Goal: Task Accomplishment & Management: Use online tool/utility

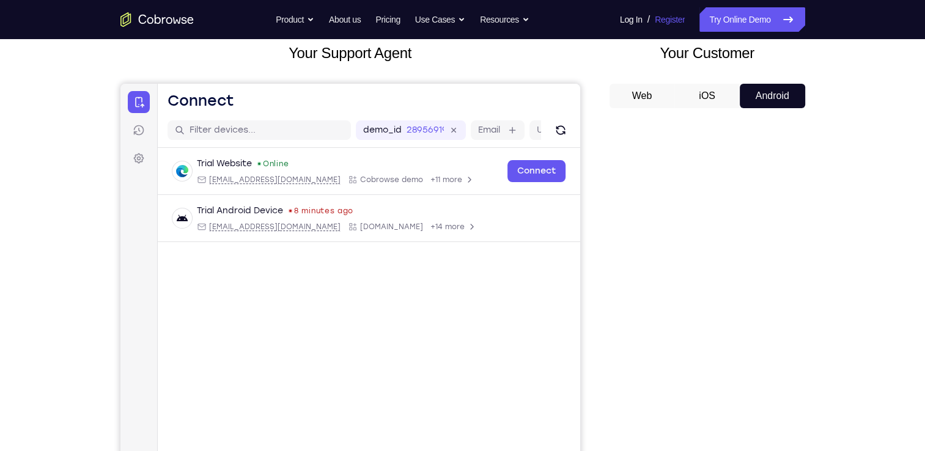
scroll to position [76, 0]
click at [693, 83] on div "Web iOS Android" at bounding box center [707, 288] width 196 height 410
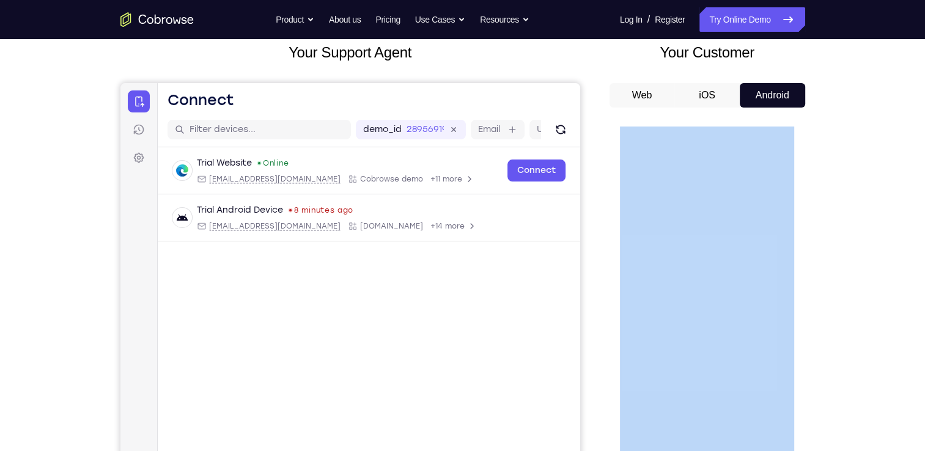
click at [693, 83] on div "Web iOS Android" at bounding box center [707, 288] width 196 height 410
drag, startPoint x: 693, startPoint y: 75, endPoint x: 661, endPoint y: 76, distance: 32.4
click at [661, 83] on div "Web iOS Android" at bounding box center [707, 288] width 196 height 410
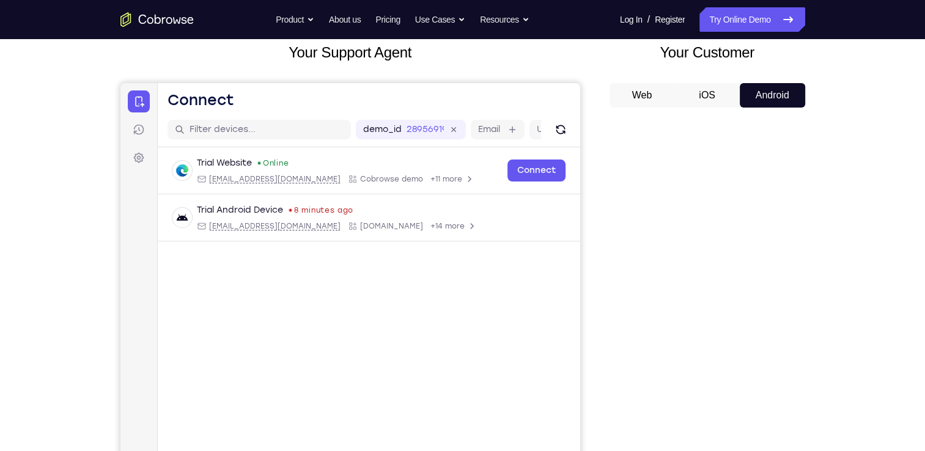
click at [625, 60] on div "Your Support Agent Your Customer Web iOS Android" at bounding box center [462, 268] width 684 height 452
click at [674, 83] on button "Web" at bounding box center [641, 95] width 65 height 24
click at [775, 83] on button "Android" at bounding box center [771, 95] width 65 height 24
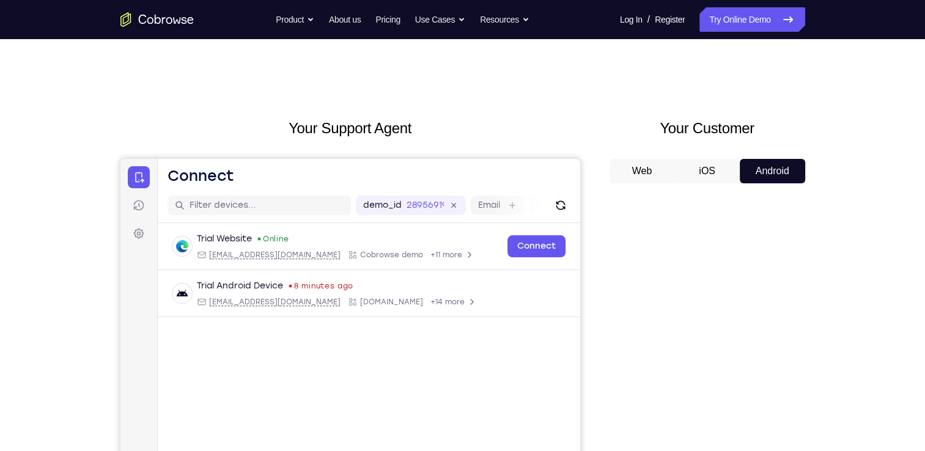
scroll to position [120, 0]
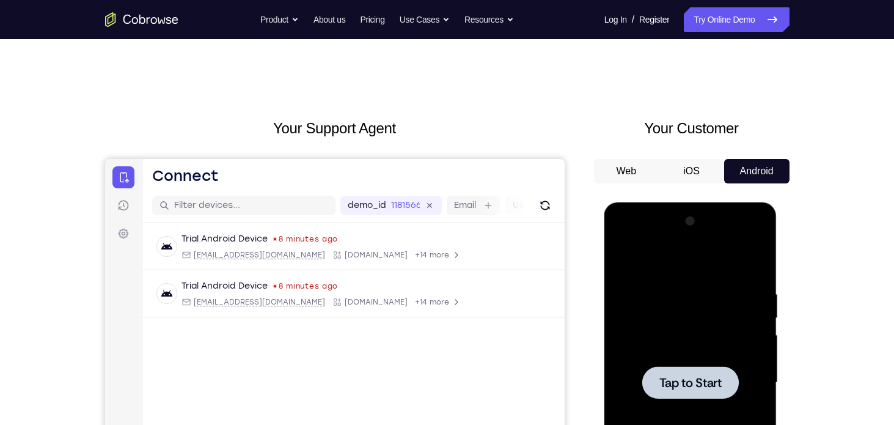
scroll to position [70, 0]
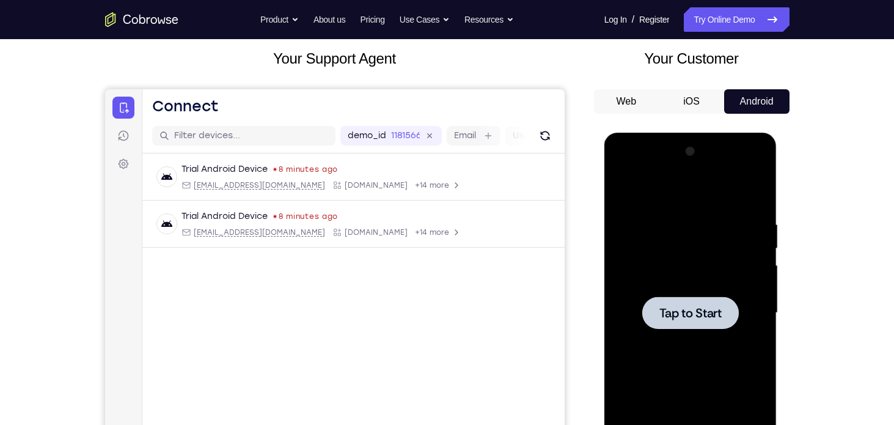
click at [695, 287] on div at bounding box center [691, 313] width 154 height 342
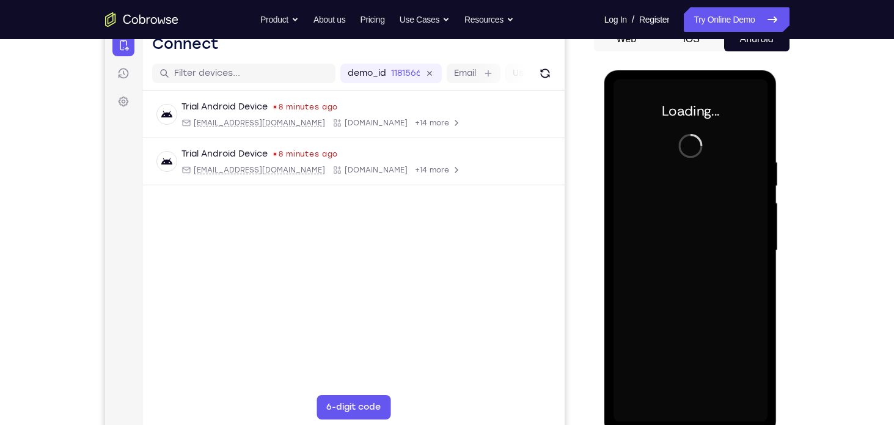
scroll to position [124, 0]
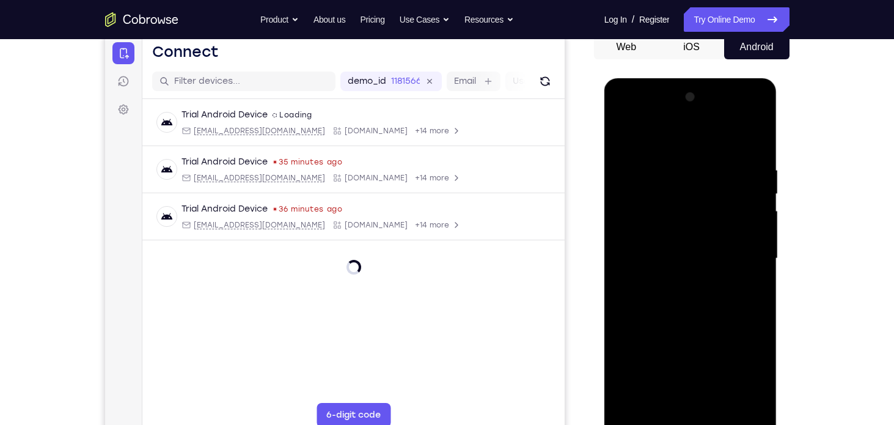
click at [687, 414] on div at bounding box center [691, 258] width 154 height 342
click at [684, 417] on div at bounding box center [691, 258] width 154 height 342
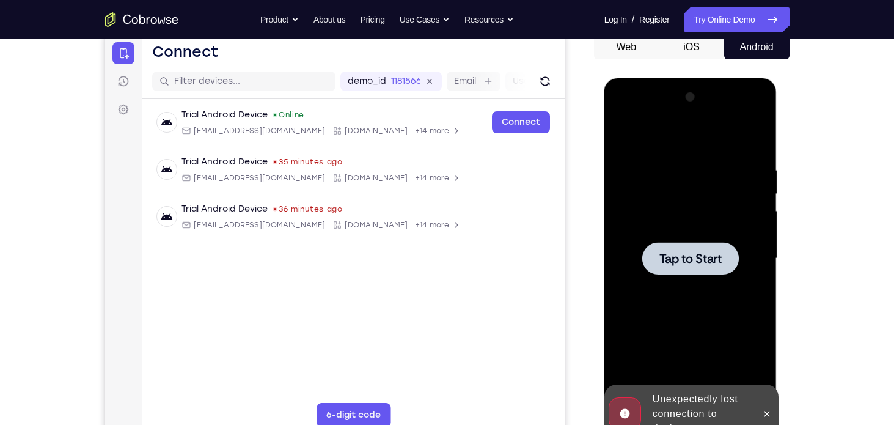
drag, startPoint x: 704, startPoint y: 253, endPoint x: 1324, endPoint y: 110, distance: 635.9
click at [704, 252] on span "Tap to Start" at bounding box center [690, 258] width 62 height 12
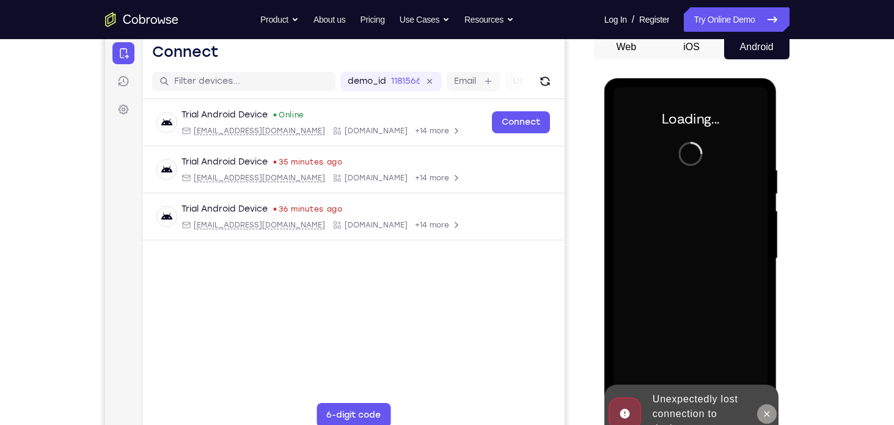
click at [764, 419] on button at bounding box center [767, 414] width 20 height 20
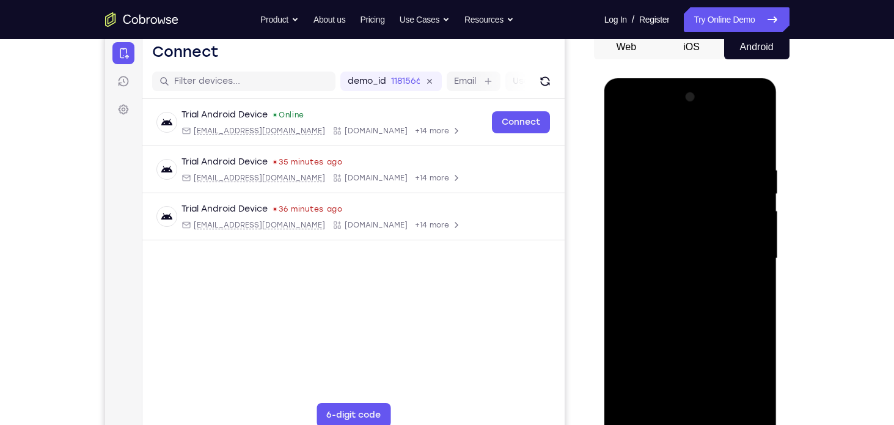
click at [698, 423] on div at bounding box center [691, 258] width 154 height 342
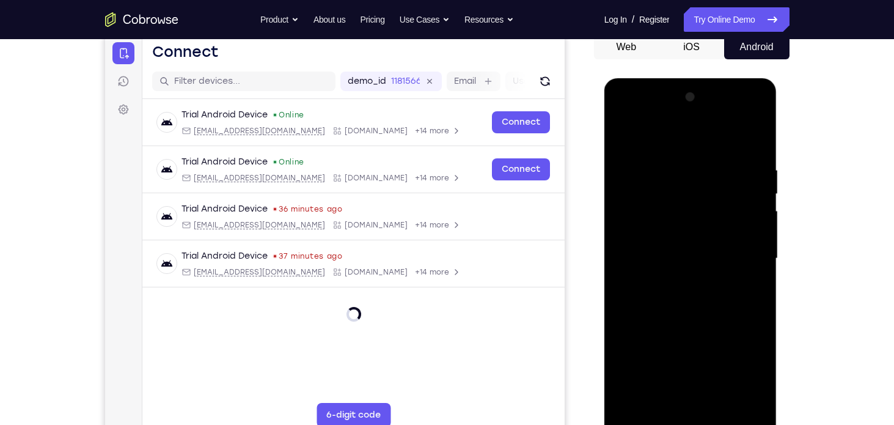
click at [735, 362] on div at bounding box center [691, 258] width 154 height 342
click at [676, 137] on div at bounding box center [691, 258] width 154 height 342
click at [736, 247] on div at bounding box center [691, 258] width 154 height 342
click at [677, 285] on div at bounding box center [691, 258] width 154 height 342
click at [686, 244] on div at bounding box center [691, 258] width 154 height 342
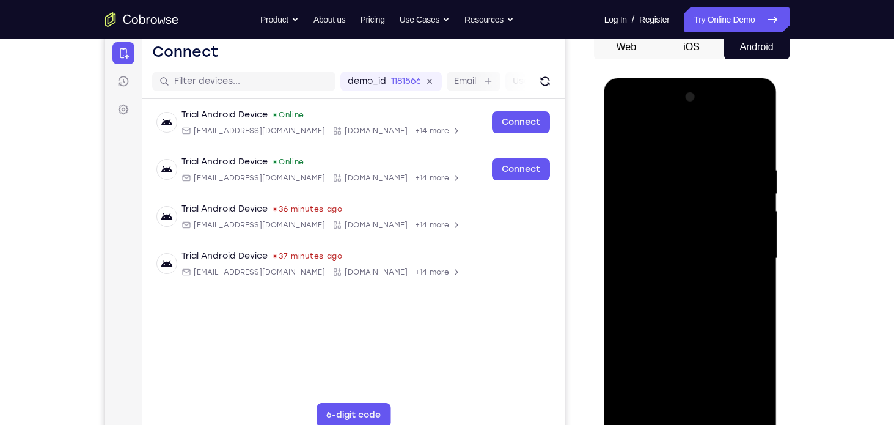
click at [679, 239] on div at bounding box center [691, 258] width 154 height 342
click at [690, 257] on div at bounding box center [691, 258] width 154 height 342
click at [696, 293] on div at bounding box center [691, 258] width 154 height 342
click at [691, 290] on div at bounding box center [691, 258] width 154 height 342
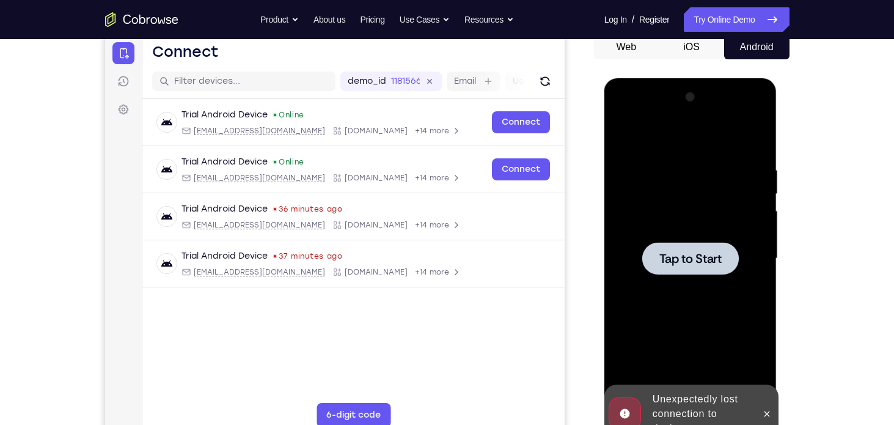
click at [713, 297] on div at bounding box center [691, 258] width 154 height 342
click at [763, 422] on button at bounding box center [767, 414] width 20 height 20
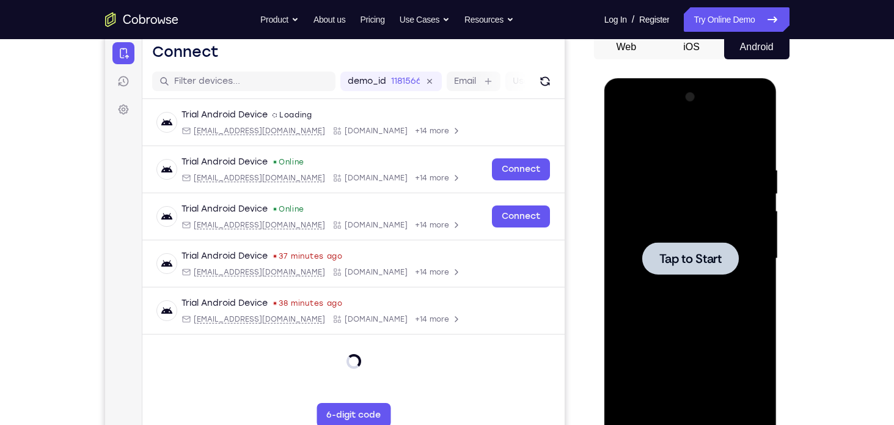
click at [694, 282] on div at bounding box center [691, 258] width 154 height 342
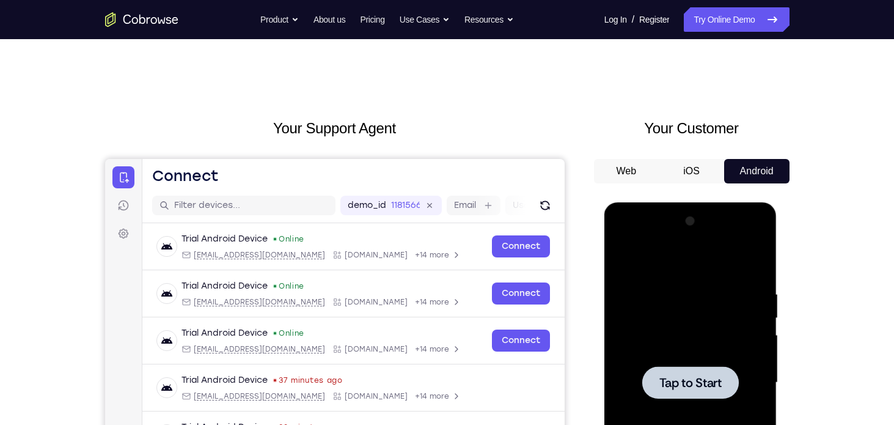
scroll to position [57, 0]
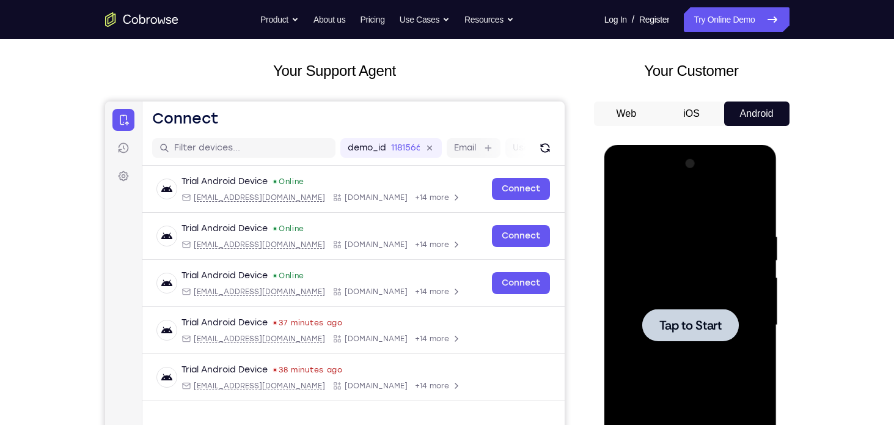
click at [724, 319] on div at bounding box center [690, 325] width 97 height 32
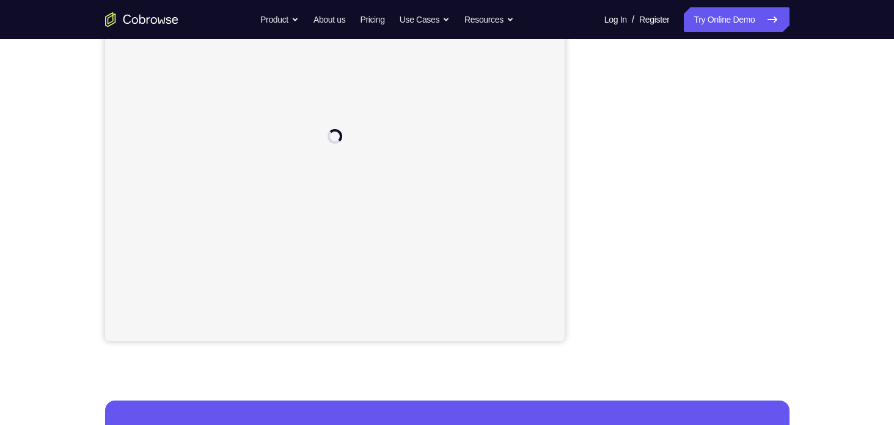
scroll to position [185, 0]
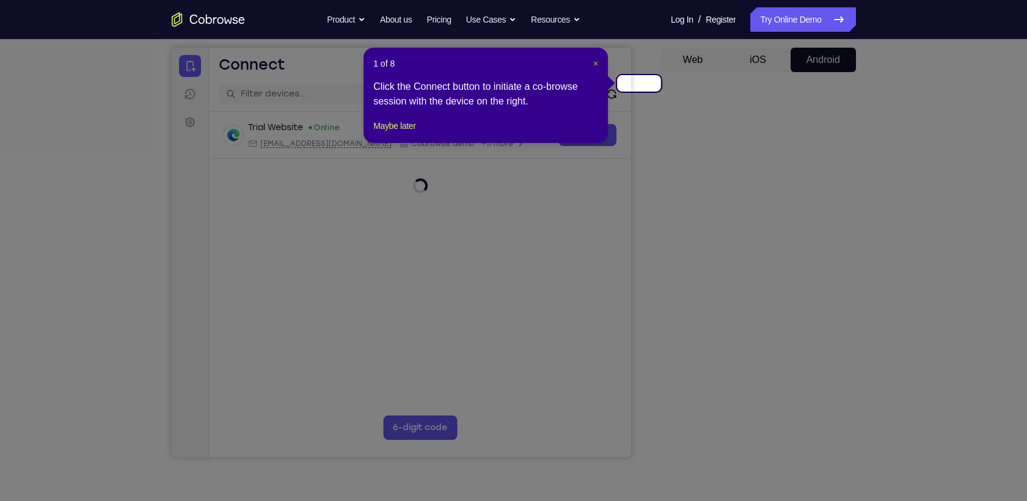
click at [598, 60] on span "×" at bounding box center [595, 64] width 5 height 10
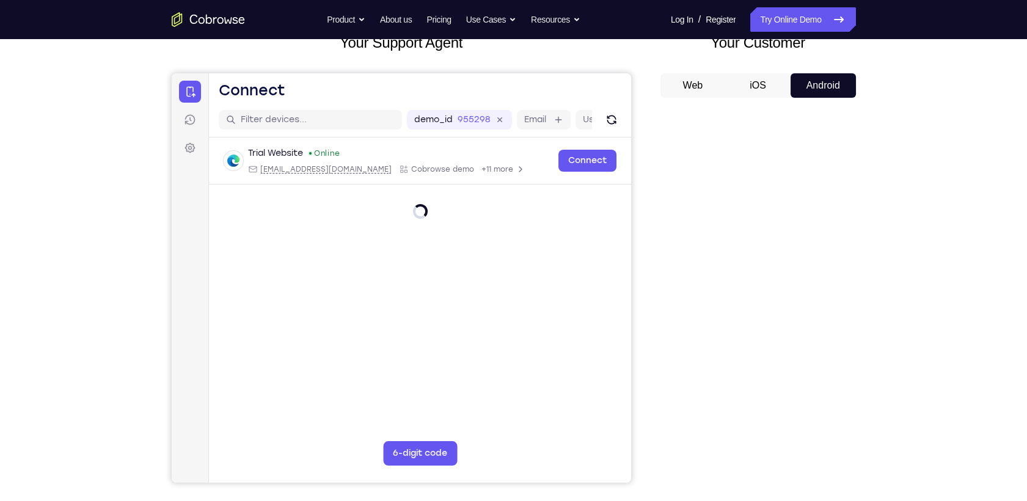
scroll to position [86, 0]
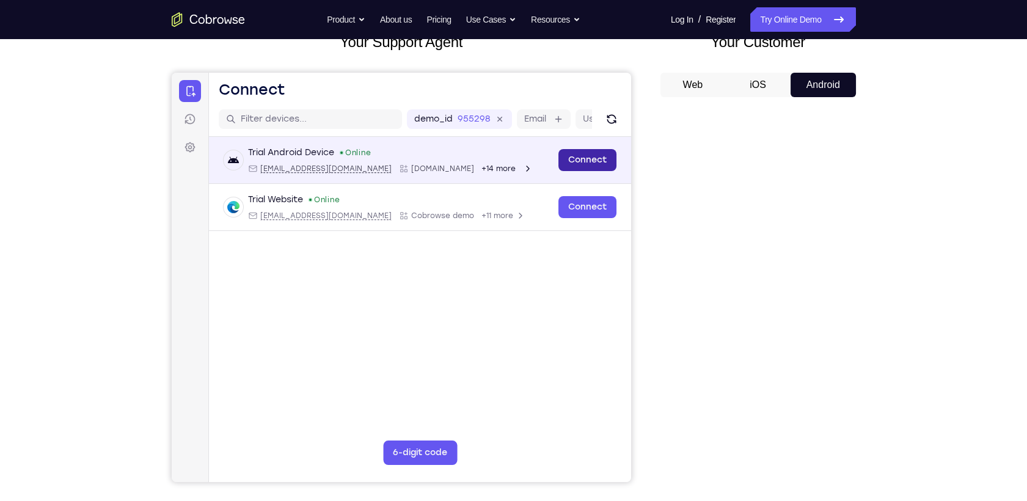
click at [616, 149] on link "Connect" at bounding box center [587, 160] width 58 height 22
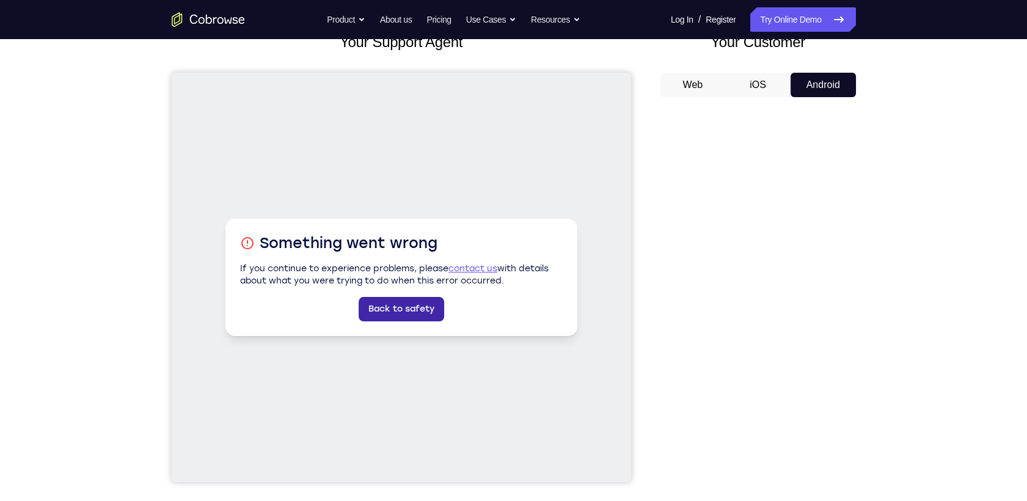
click at [440, 298] on link "Back to safety" at bounding box center [401, 309] width 86 height 24
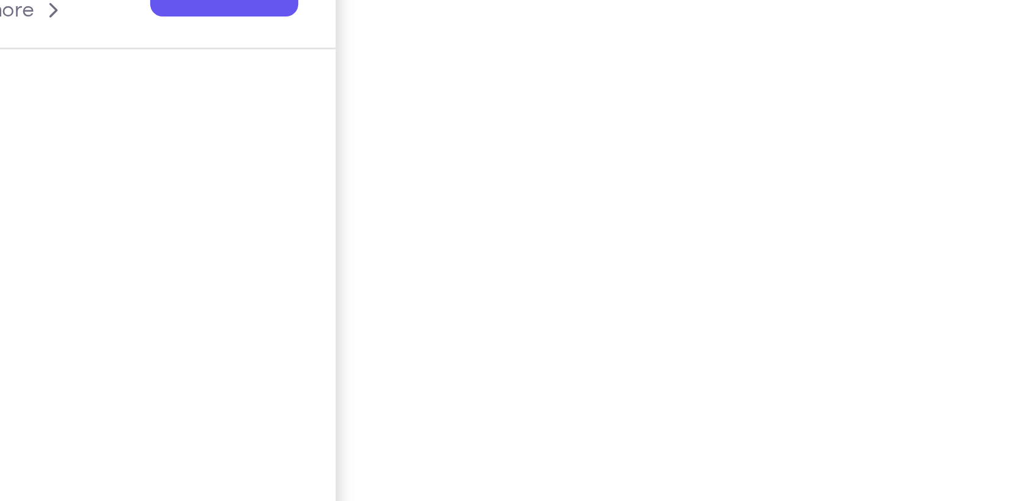
scroll to position [79, 0]
